Goal: Task Accomplishment & Management: Use online tool/utility

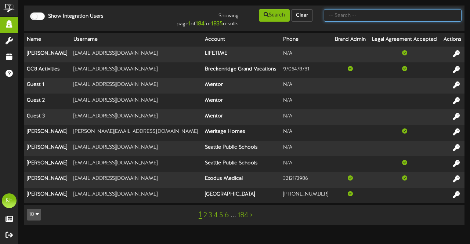
click at [336, 18] on input "text" at bounding box center [393, 15] width 138 height 12
type input "h"
type input "[GEOGRAPHIC_DATA]"
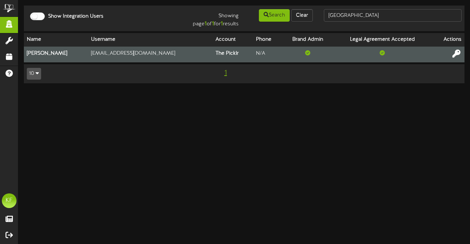
click at [453, 52] on icon at bounding box center [456, 53] width 8 height 8
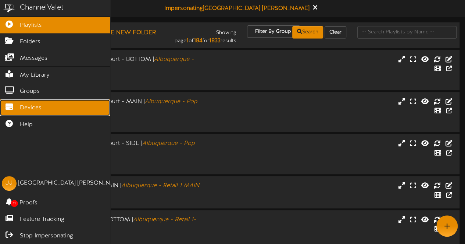
click at [19, 100] on link "Devices" at bounding box center [55, 108] width 110 height 17
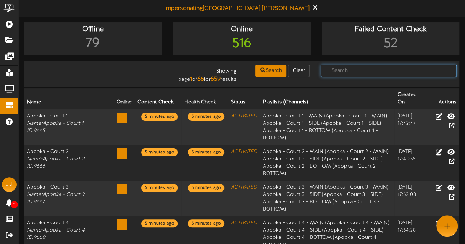
click at [361, 69] on input "text" at bounding box center [388, 71] width 136 height 12
type input "p"
type input "centereach"
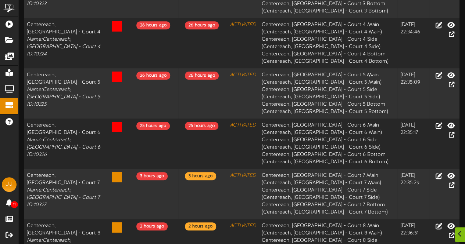
scroll to position [390, 0]
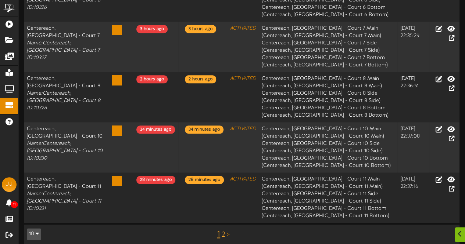
click at [223, 231] on link "2" at bounding box center [223, 235] width 4 height 8
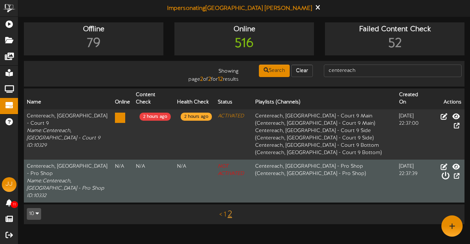
click at [449, 172] on icon at bounding box center [445, 176] width 8 height 8
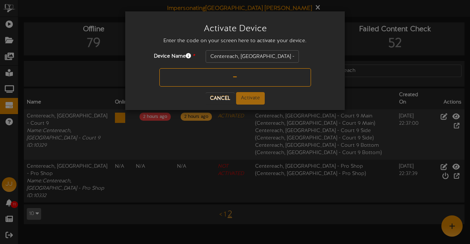
click at [242, 79] on input "text" at bounding box center [235, 77] width 152 height 18
type input "D8FH0P"
click at [253, 95] on button "Activate" at bounding box center [250, 98] width 29 height 12
